Goal: Information Seeking & Learning: Learn about a topic

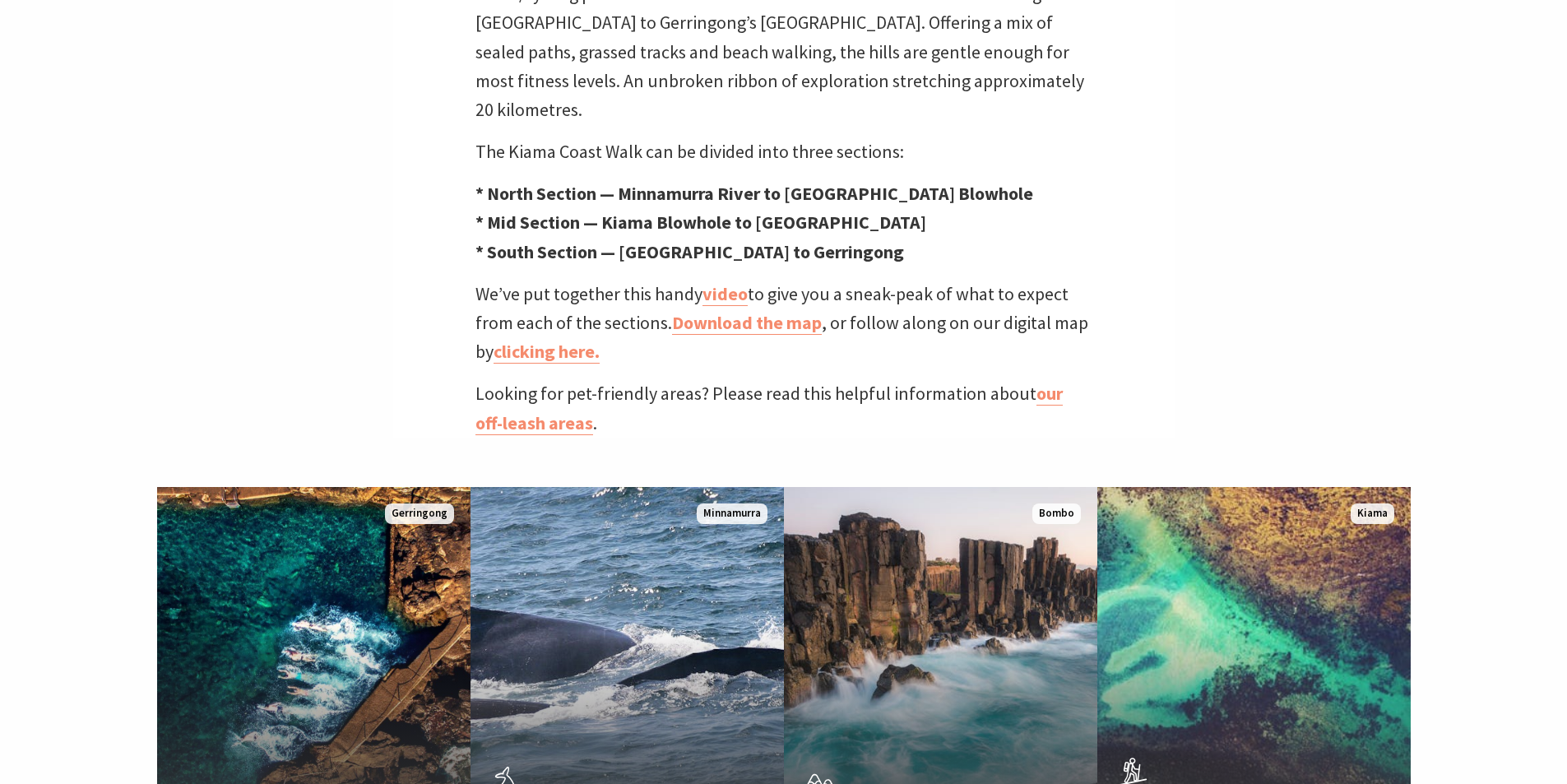
scroll to position [905, 0]
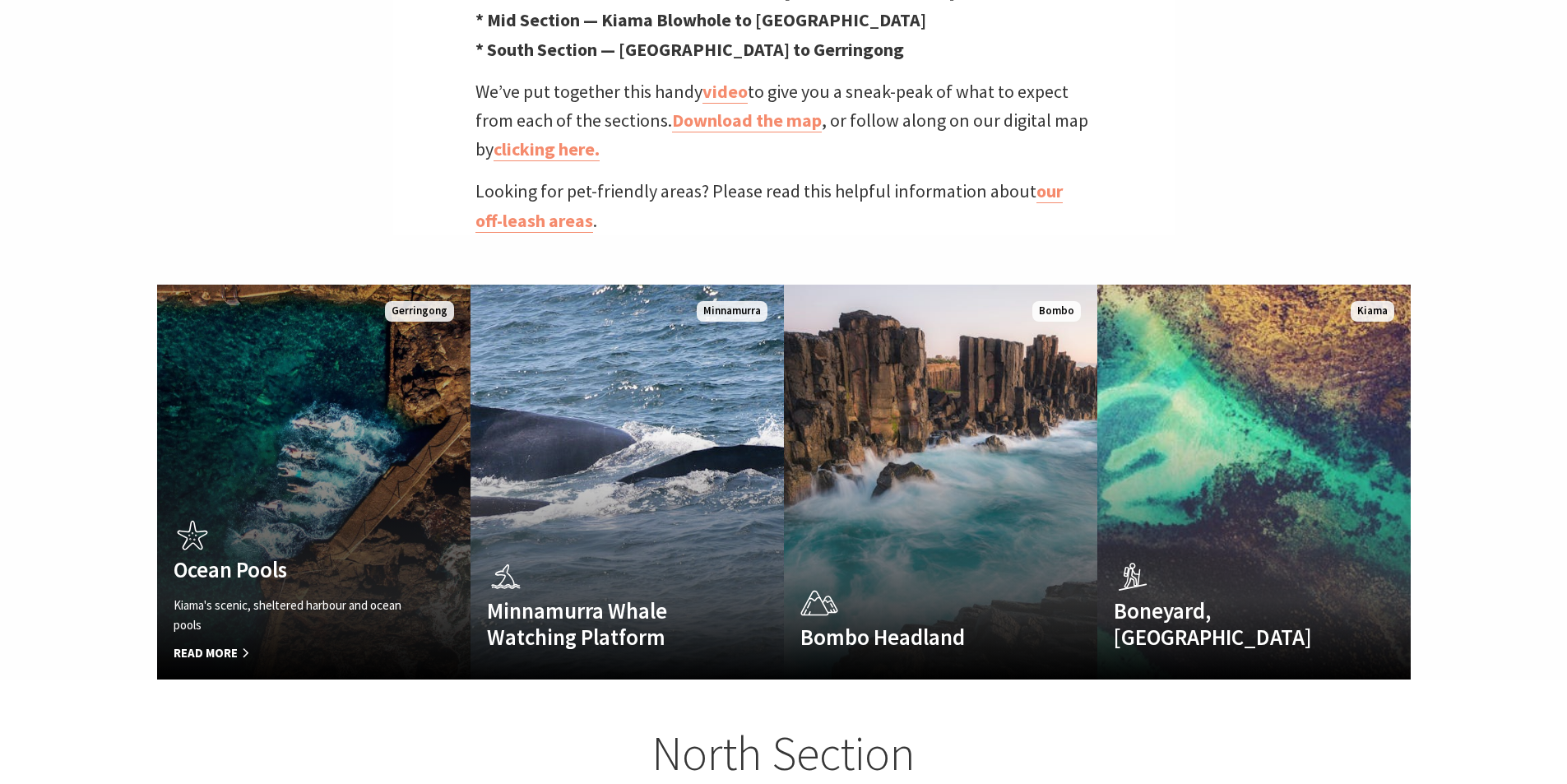
click at [259, 595] on p "Kiama's scenic, sheltered harbour and ocean pools" at bounding box center [291, 615] width 234 height 40
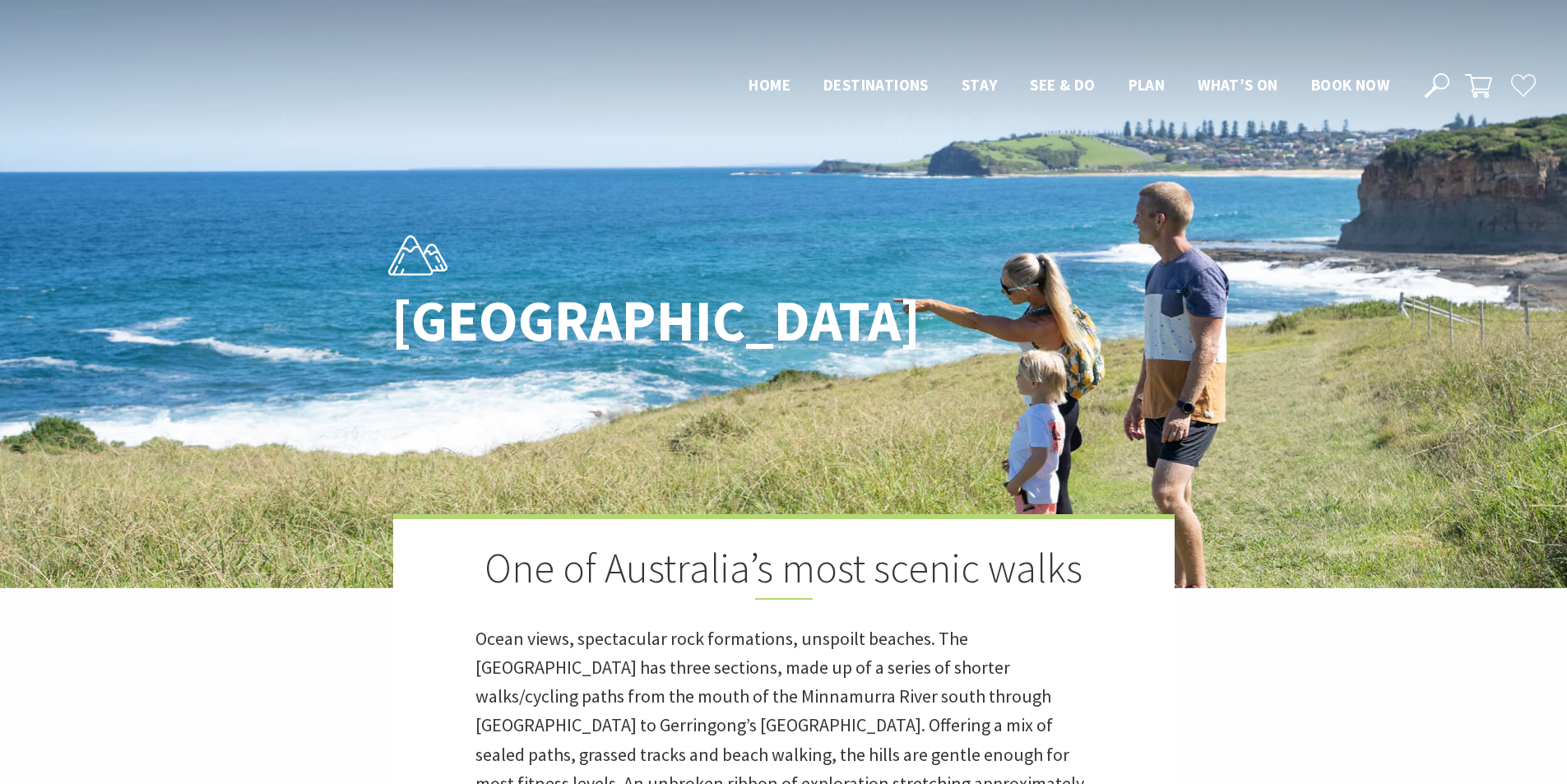
scroll to position [905, 0]
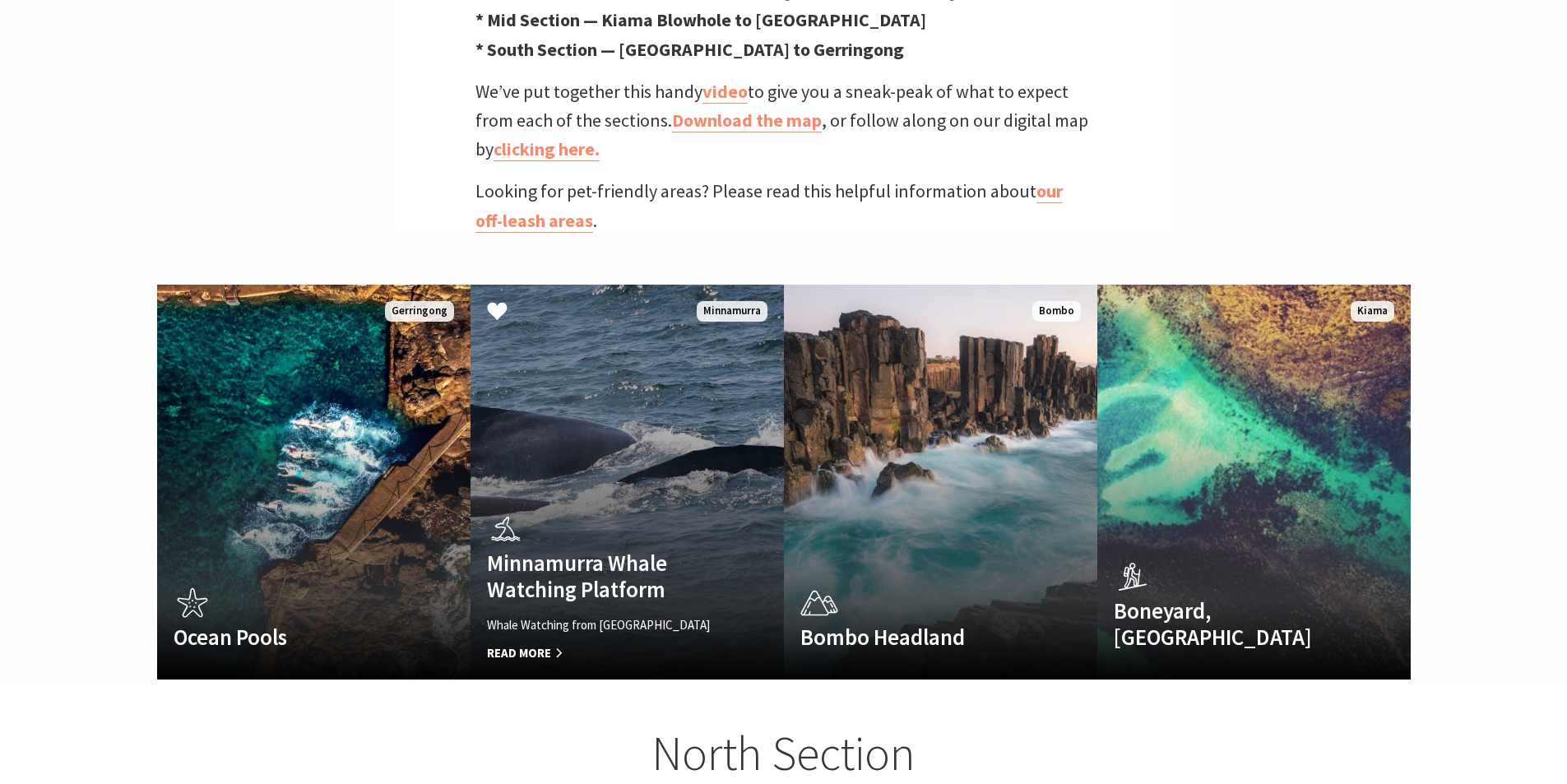
click at [613, 430] on link "Minnamurra Whale Watching Platform Whale Watching from Minnamurra Point Read Mo…" at bounding box center [627, 481] width 313 height 395
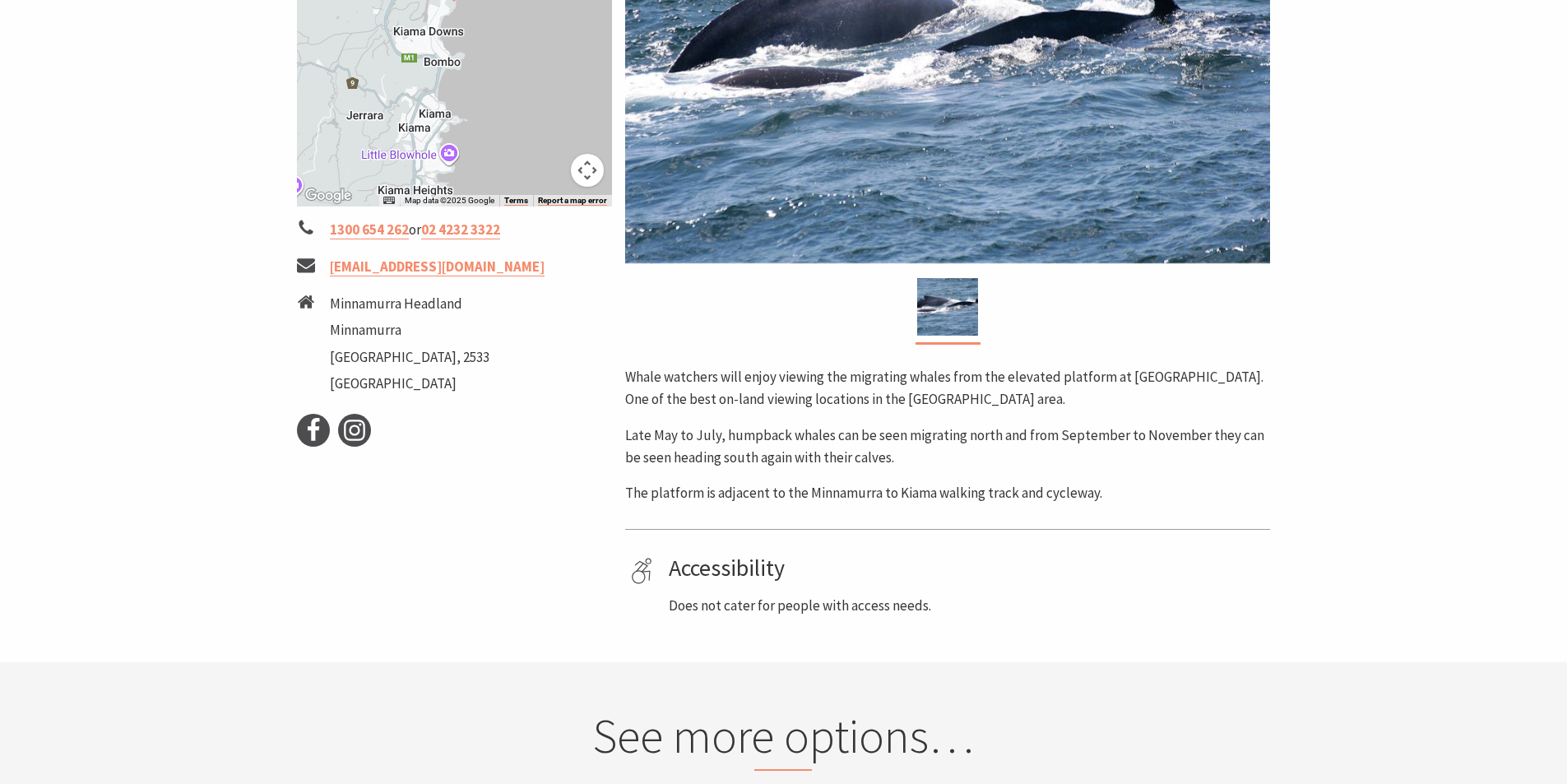
scroll to position [493, 0]
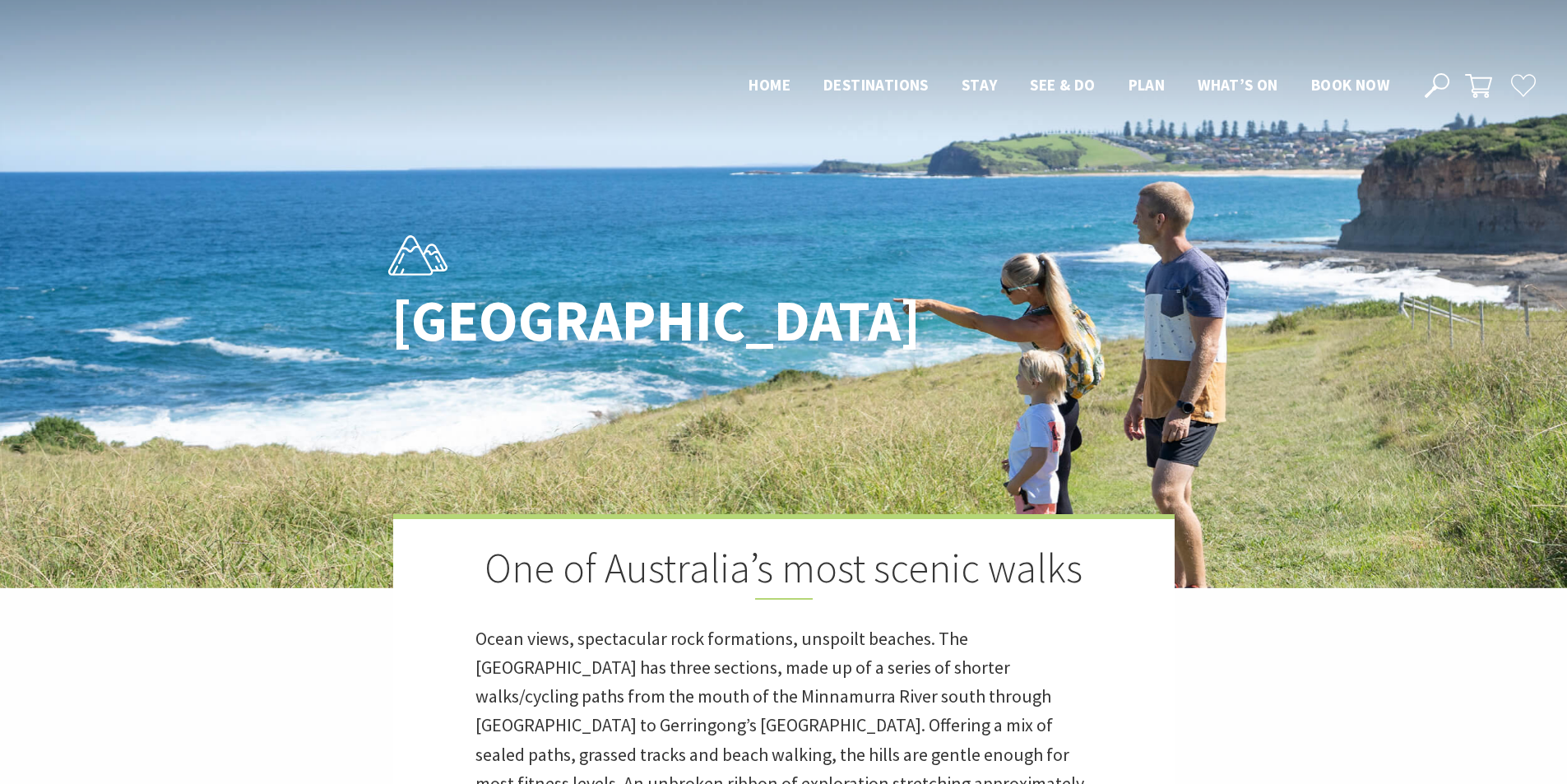
scroll to position [905, 0]
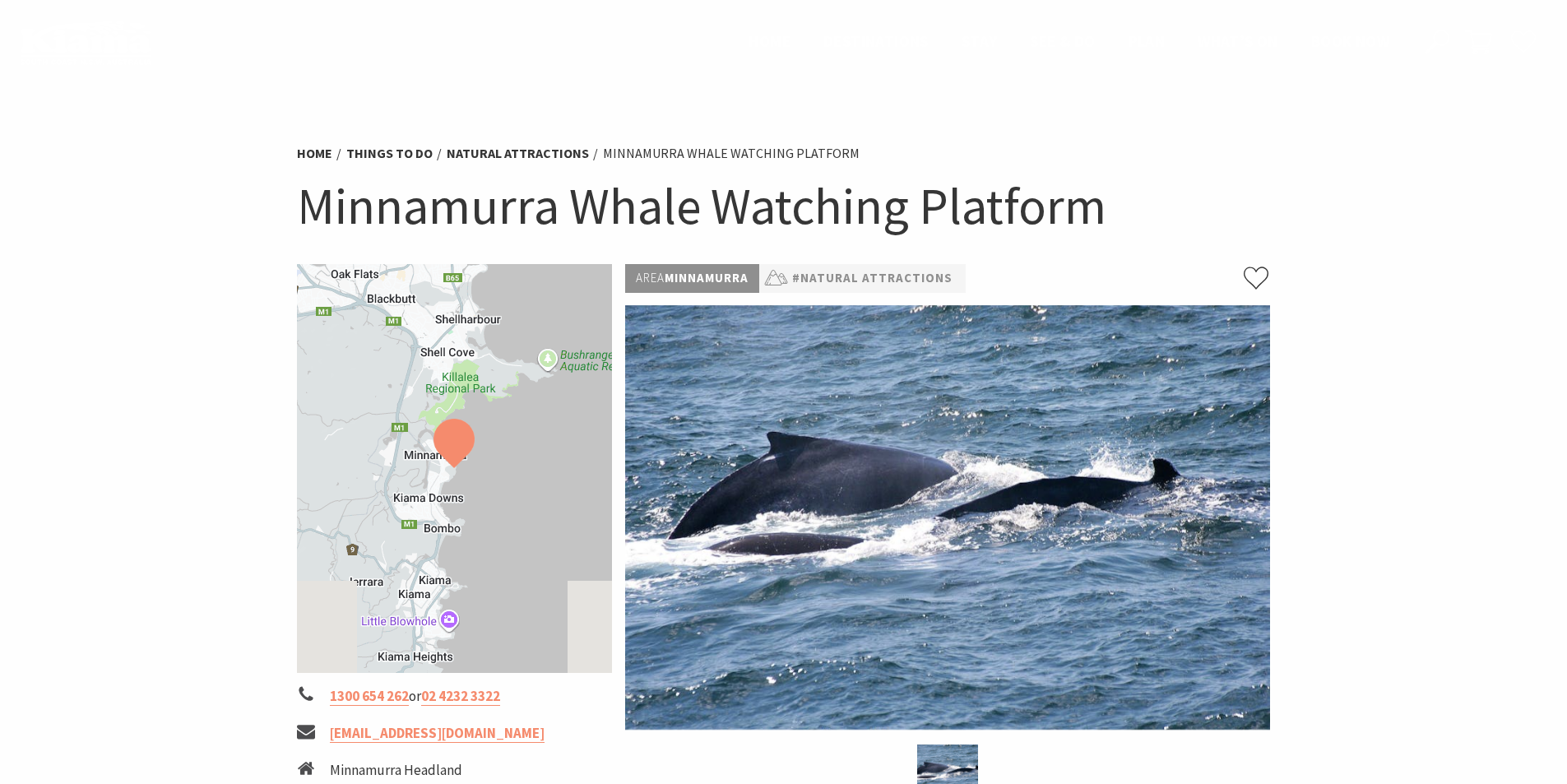
scroll to position [493, 0]
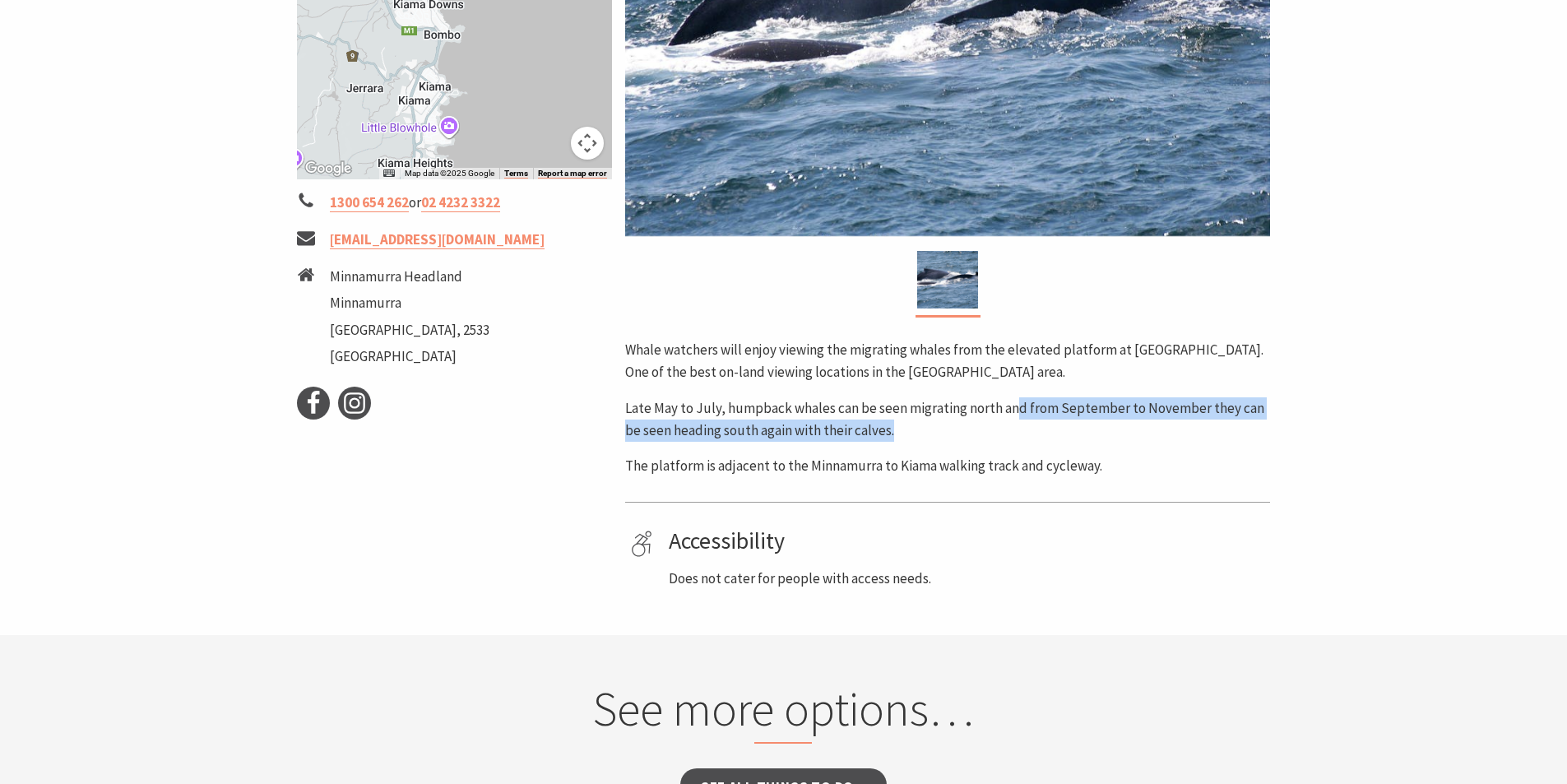
drag, startPoint x: 1011, startPoint y: 406, endPoint x: 1302, endPoint y: 421, distance: 291.4
click at [1302, 421] on section "Home Things To Do Natural Attractions Minnamurra Whale Watching Platform Minnam…" at bounding box center [784, 114] width 1567 height 1039
click at [1294, 421] on section "Home Things To Do Natural Attractions Minnamurra Whale Watching Platform Minnam…" at bounding box center [784, 114] width 1567 height 1039
drag, startPoint x: 1060, startPoint y: 408, endPoint x: 1332, endPoint y: 419, distance: 272.2
click at [1332, 419] on section "Home Things To Do Natural Attractions Minnamurra Whale Watching Platform Minnam…" at bounding box center [784, 114] width 1567 height 1039
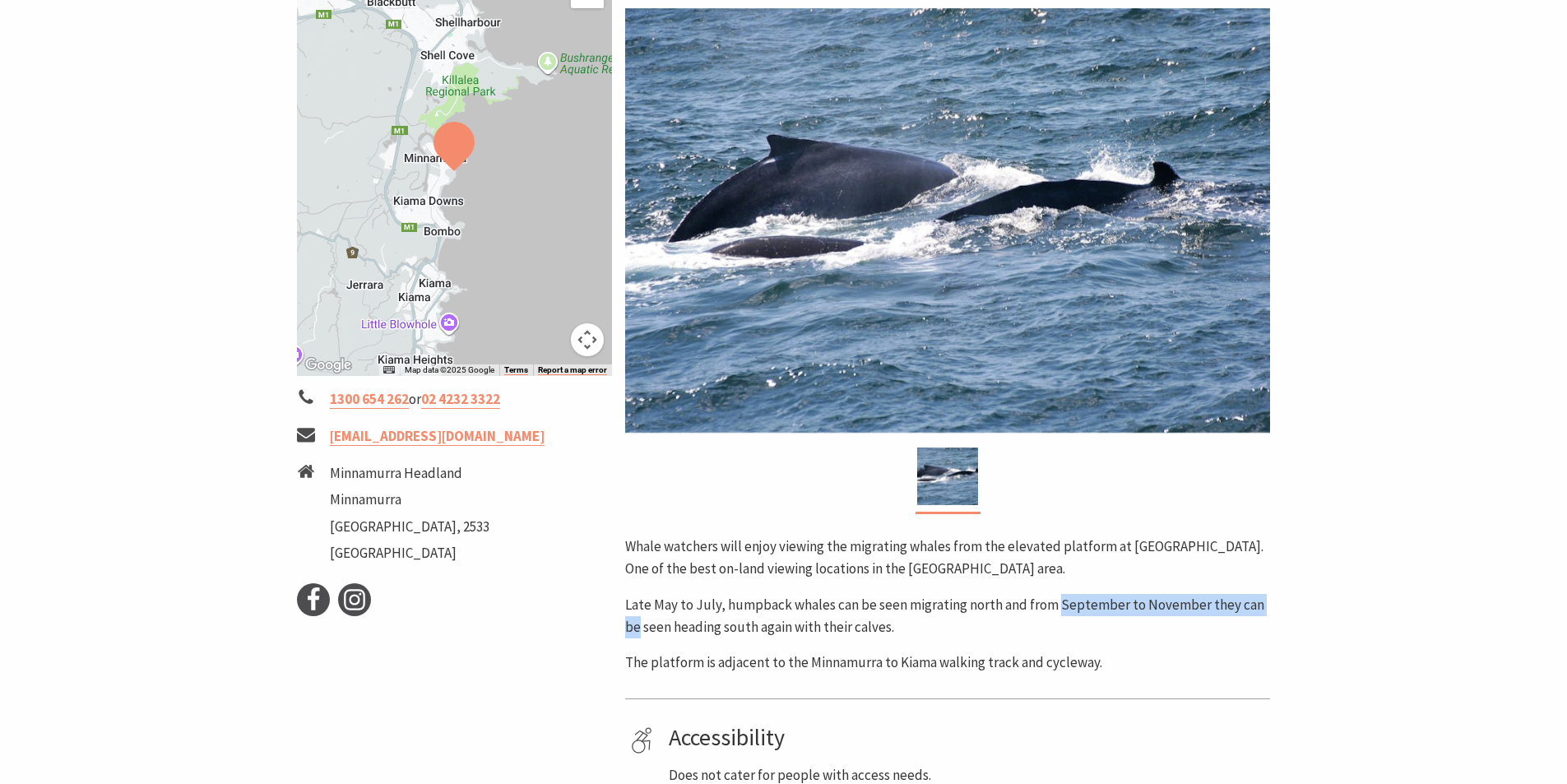
scroll to position [165, 0]
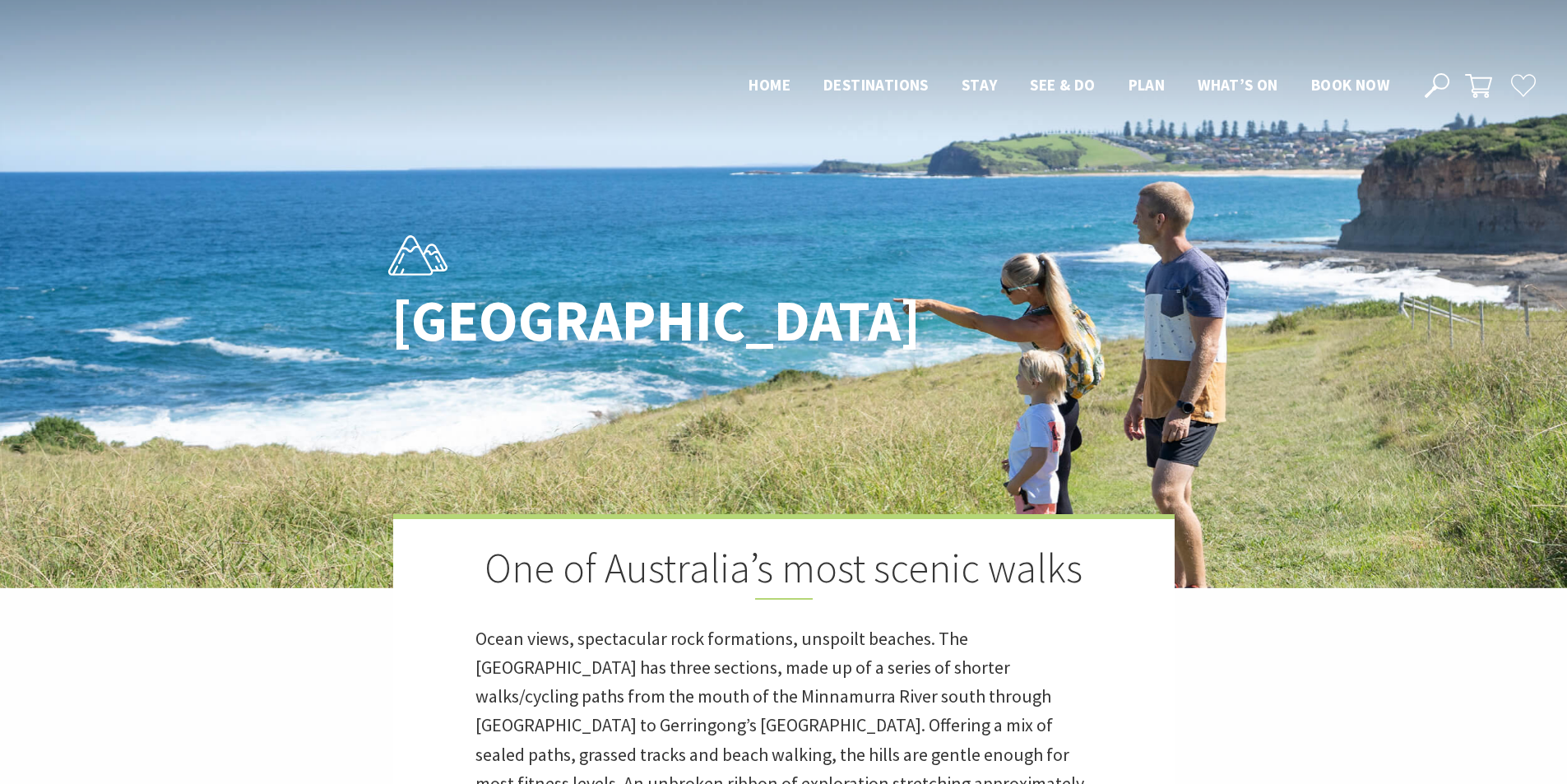
scroll to position [905, 0]
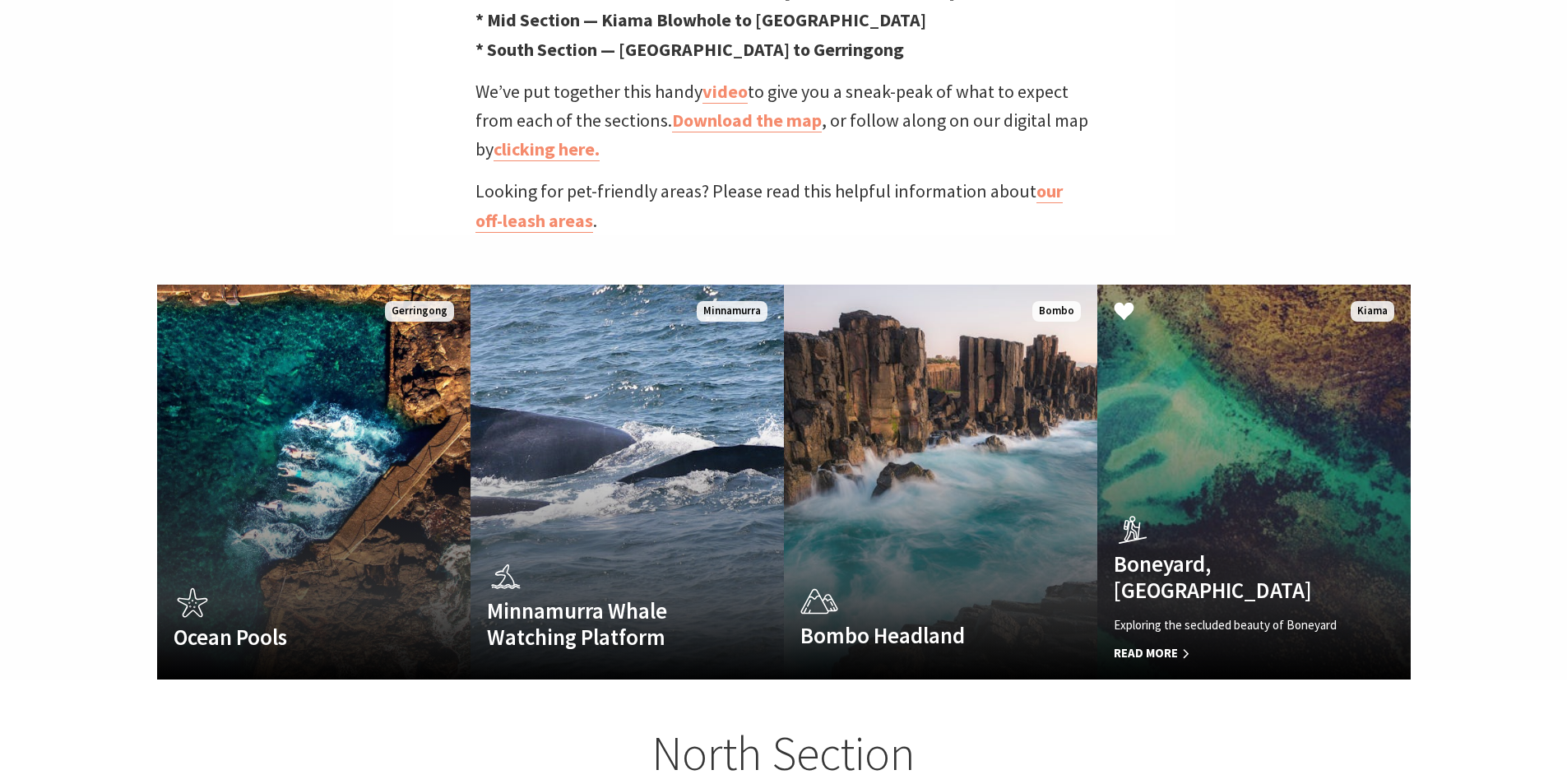
click at [1241, 439] on link "Boneyard, Kiama Exploring the secluded beauty of Boneyard Read More Kiama" at bounding box center [1254, 481] width 313 height 395
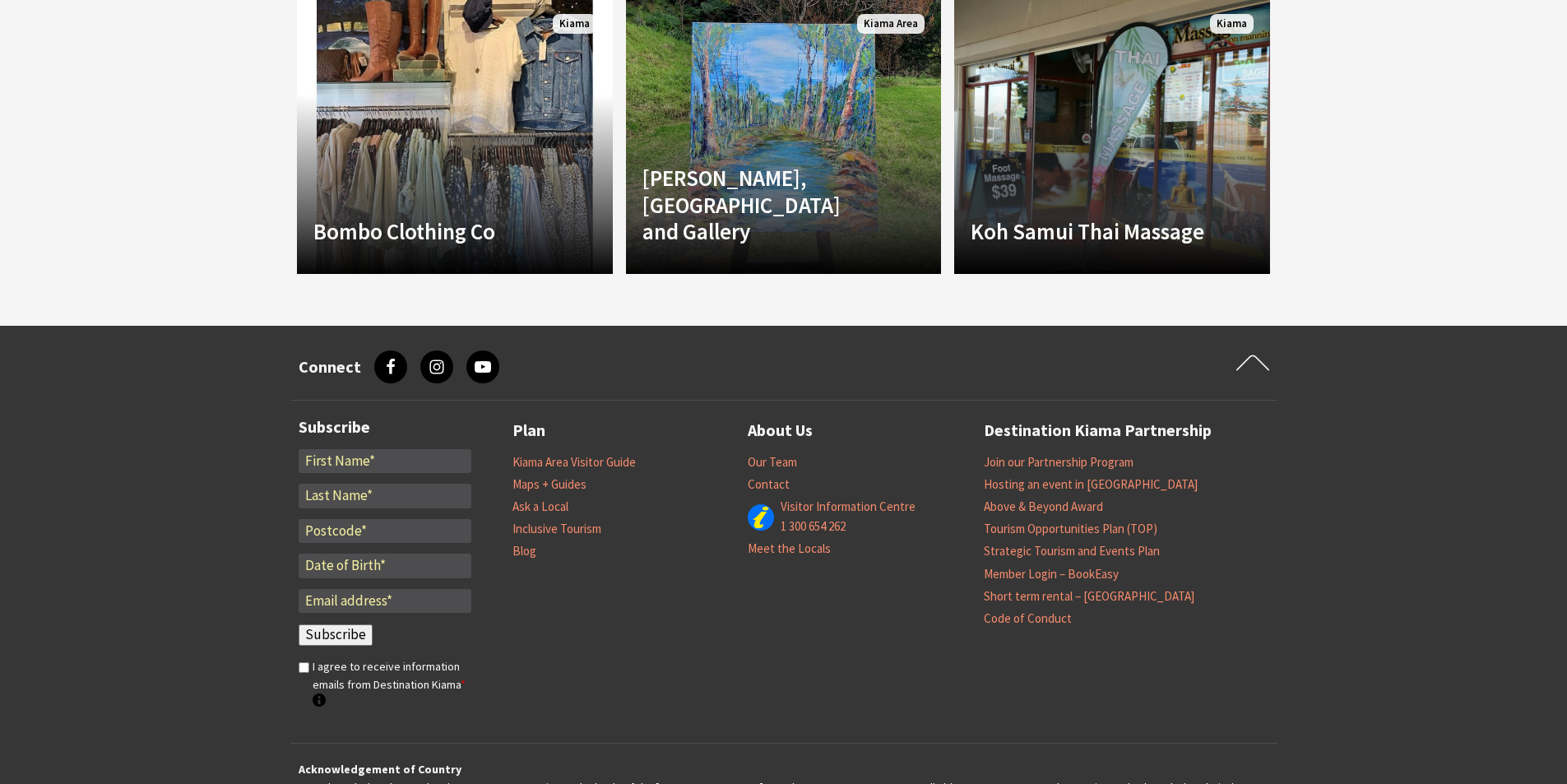
scroll to position [1419, 0]
